Goal: Task Accomplishment & Management: Use online tool/utility

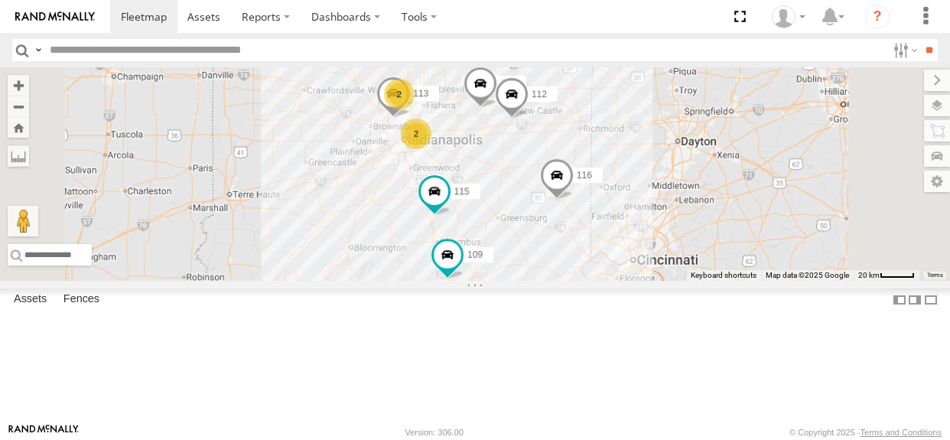
select select "**********"
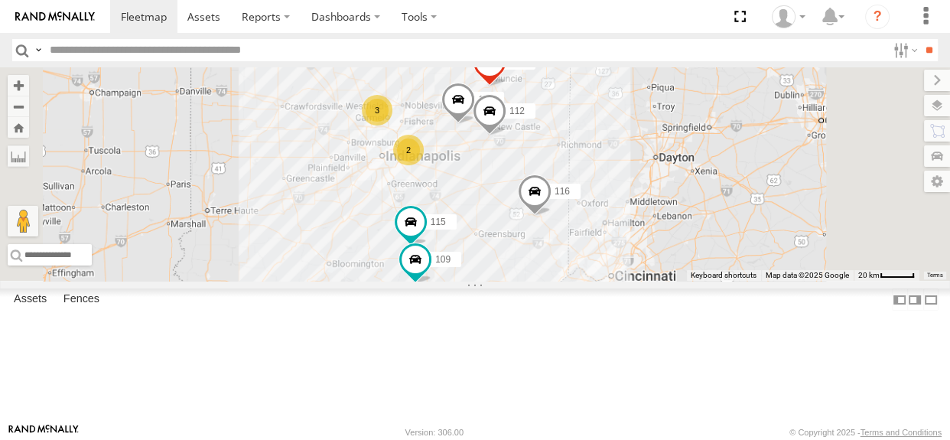
drag, startPoint x: 687, startPoint y: 227, endPoint x: 667, endPoint y: 239, distance: 24.0
click at [667, 239] on div "114 116 3 2 115 109 111 112" at bounding box center [475, 173] width 950 height 213
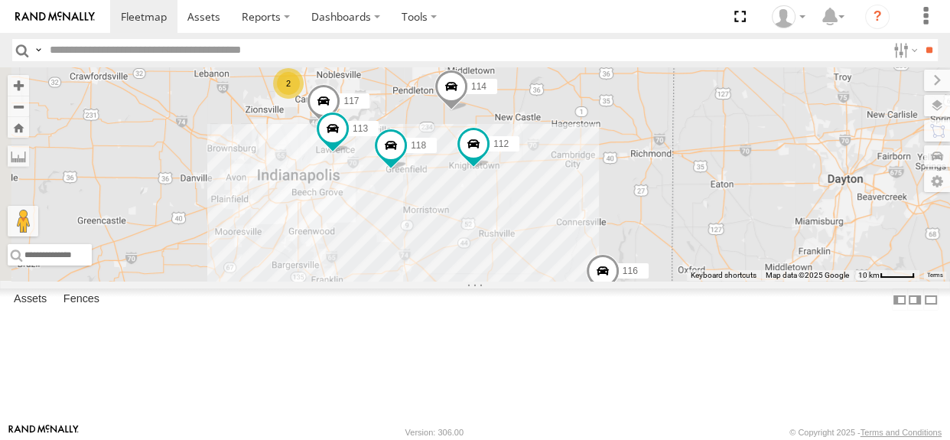
drag, startPoint x: 593, startPoint y: 249, endPoint x: 641, endPoint y: 280, distance: 57.7
click at [641, 280] on div "114 116 118 111 112 109 2 117 113" at bounding box center [475, 173] width 950 height 213
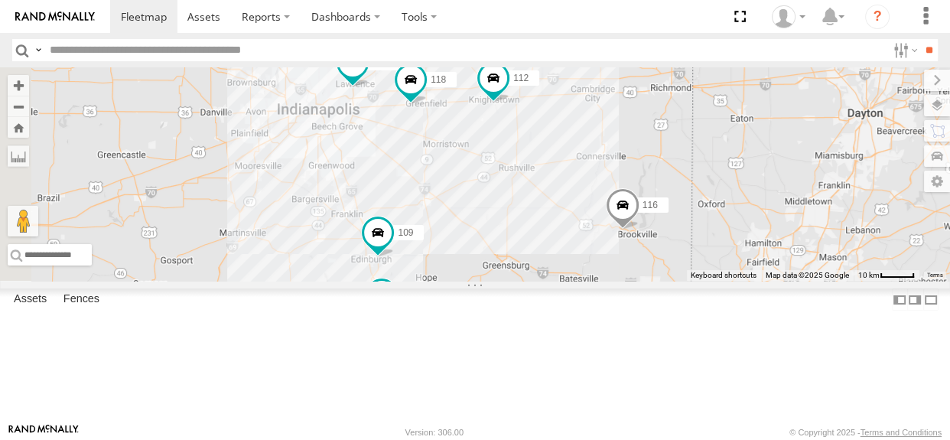
drag, startPoint x: 559, startPoint y: 317, endPoint x: 579, endPoint y: 248, distance: 71.6
click at [579, 248] on div "114 116 118 111 112 115 109 2 117 113" at bounding box center [475, 173] width 950 height 213
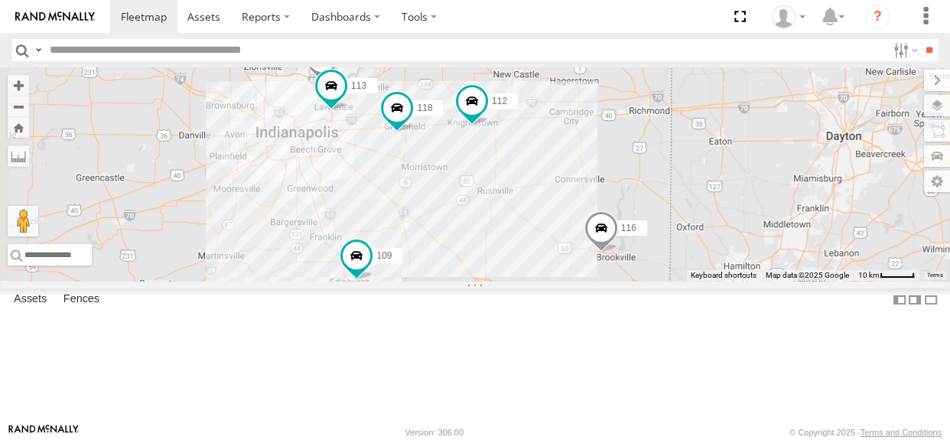
drag, startPoint x: 574, startPoint y: 239, endPoint x: 550, endPoint y: 273, distance: 41.2
click at [550, 273] on div "114 116 118 111 112 115 109 2 117 113" at bounding box center [475, 173] width 950 height 213
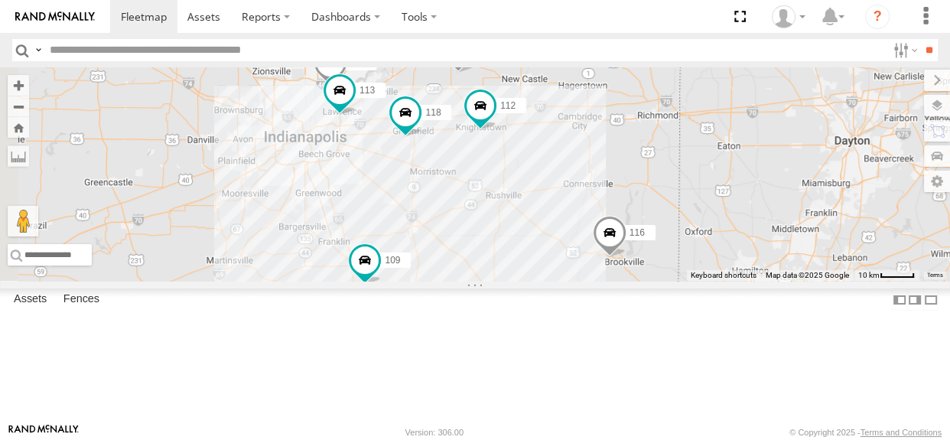
drag, startPoint x: 564, startPoint y: 239, endPoint x: 574, endPoint y: 244, distance: 11.3
click at [574, 244] on div "114 116 118 111 112 115 109 2 117 113" at bounding box center [475, 173] width 950 height 213
click at [310, 60] on div "2" at bounding box center [295, 45] width 31 height 31
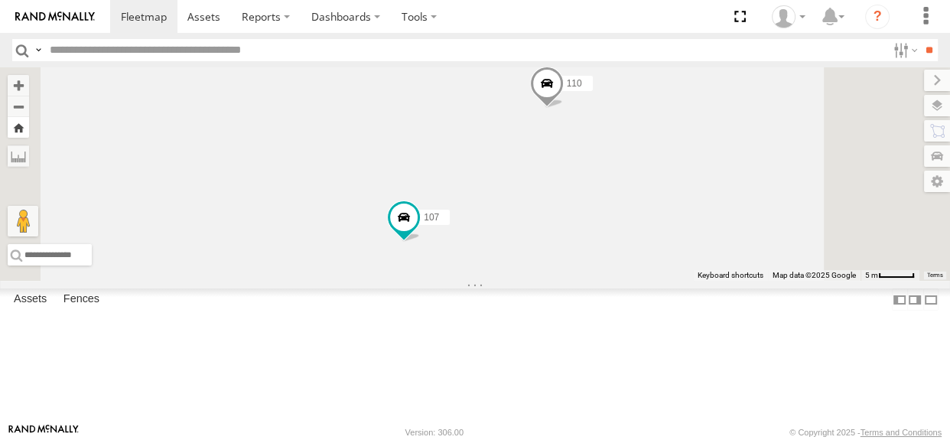
click at [398, 132] on div "← Move left → Move right ↑ Move up ↓ Move down + Zoom in - Zoom out Home Jump l…" at bounding box center [475, 173] width 950 height 213
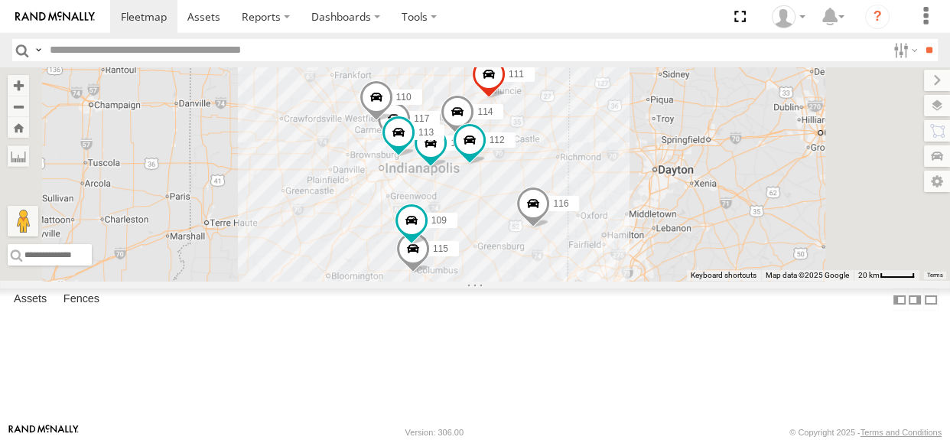
drag, startPoint x: 660, startPoint y: 249, endPoint x: 637, endPoint y: 263, distance: 26.7
click at [637, 263] on div "114 116 110 118 107 115 117 109 111 112 113" at bounding box center [475, 173] width 950 height 213
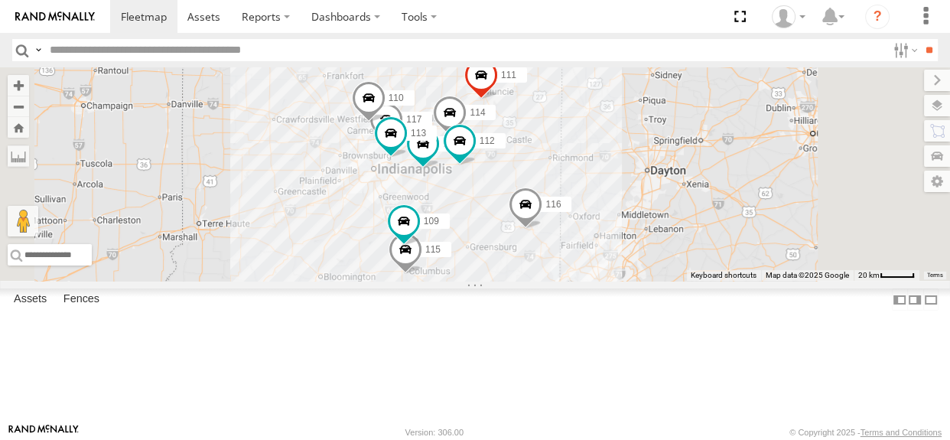
drag, startPoint x: 635, startPoint y: 259, endPoint x: 615, endPoint y: 260, distance: 19.1
click at [615, 260] on div "114 116 110 118 107 115 117 109 111 112 113" at bounding box center [475, 173] width 950 height 213
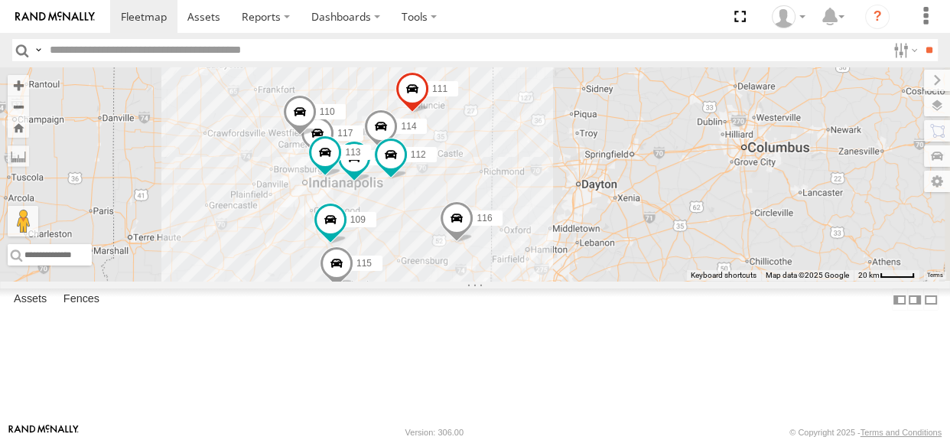
drag, startPoint x: 529, startPoint y: 252, endPoint x: 476, endPoint y: 266, distance: 54.5
click at [476, 266] on div "114 116 110 118 107 115 117 109 111 112 113" at bounding box center [475, 173] width 950 height 213
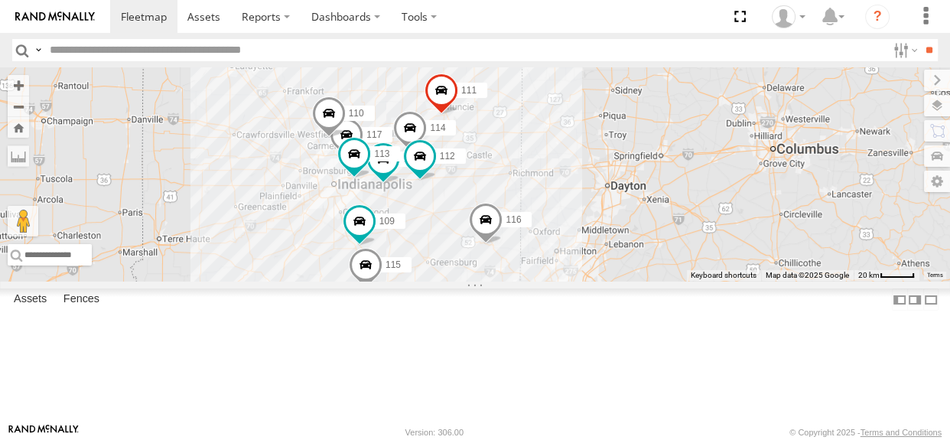
drag, startPoint x: 566, startPoint y: 278, endPoint x: 595, endPoint y: 280, distance: 29.1
click at [595, 280] on div "114 116 110 118 107 115 117 109 111 112 113" at bounding box center [475, 173] width 950 height 213
